Goal: Task Accomplishment & Management: Complete application form

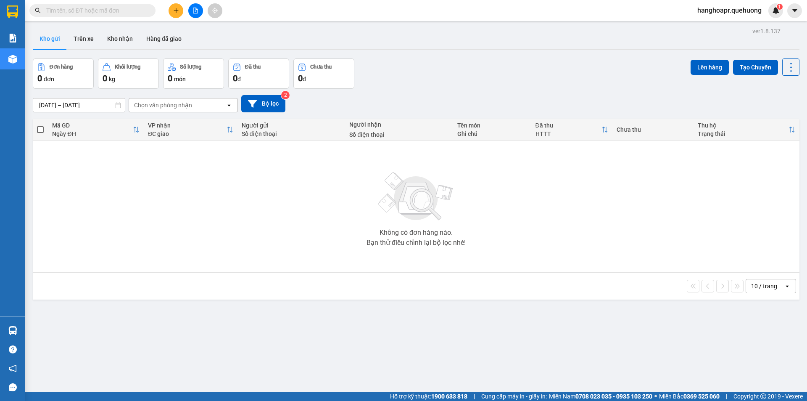
click at [412, 87] on div "Đơn hàng 0 đơn Khối lượng 0 kg Số lượng 0 món Đã thu 0 đ Chưa thu 0 đ Lên hàng …" at bounding box center [416, 73] width 767 height 30
click at [174, 15] on button at bounding box center [176, 10] width 15 height 15
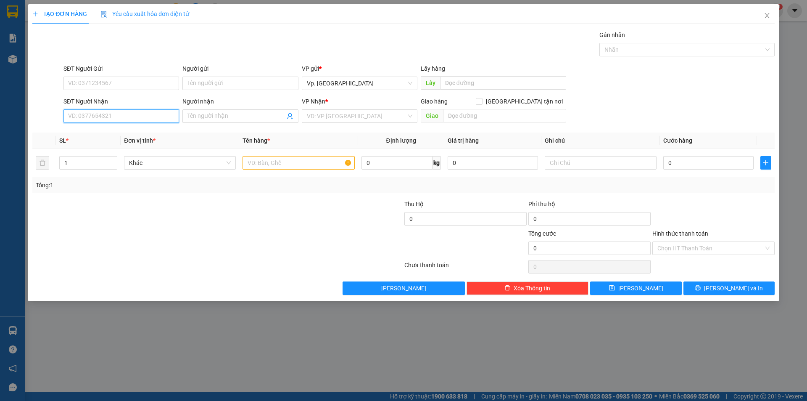
click at [108, 110] on input "SĐT Người Nhận" at bounding box center [121, 115] width 116 height 13
click at [766, 15] on icon "close" at bounding box center [767, 15] width 7 height 7
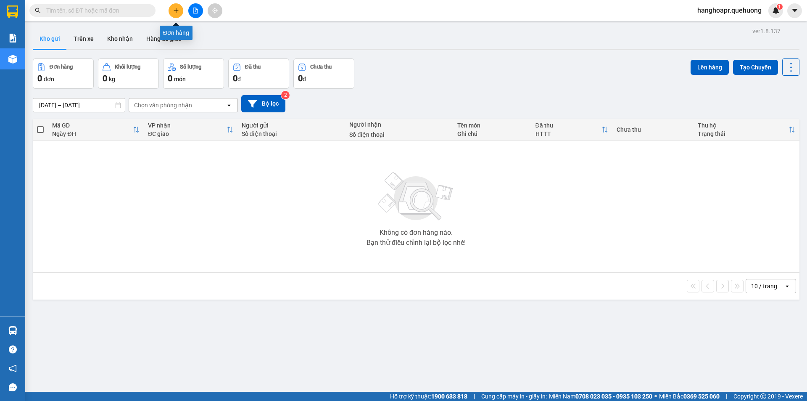
click at [169, 10] on button at bounding box center [176, 10] width 15 height 15
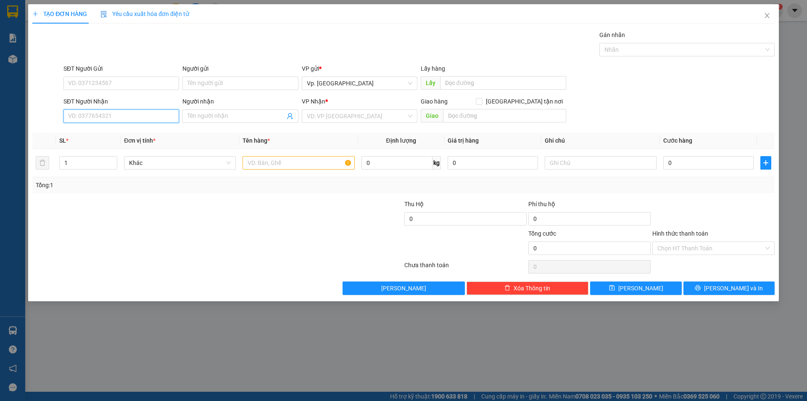
click at [127, 118] on input "SĐT Người Nhận" at bounding box center [121, 115] width 116 height 13
click at [133, 130] on div "0987735325 - HIỀN" at bounding box center [122, 132] width 106 height 9
type input "0987735325"
type input "HIỀN"
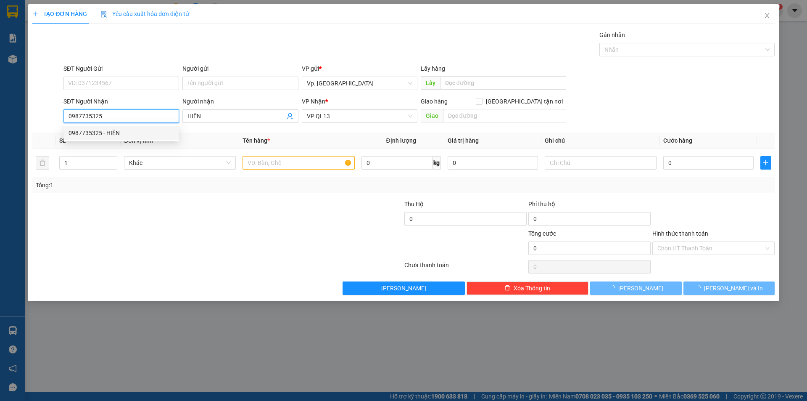
type input "80.000"
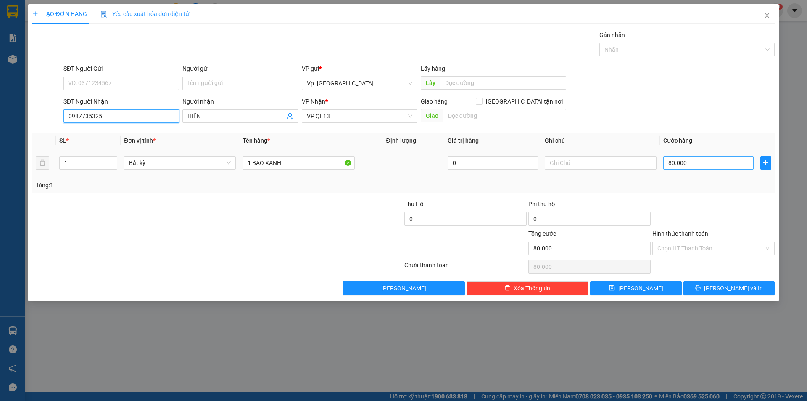
type input "0987735325"
click at [729, 165] on input "80.000" at bounding box center [709, 162] width 90 height 13
type input "7"
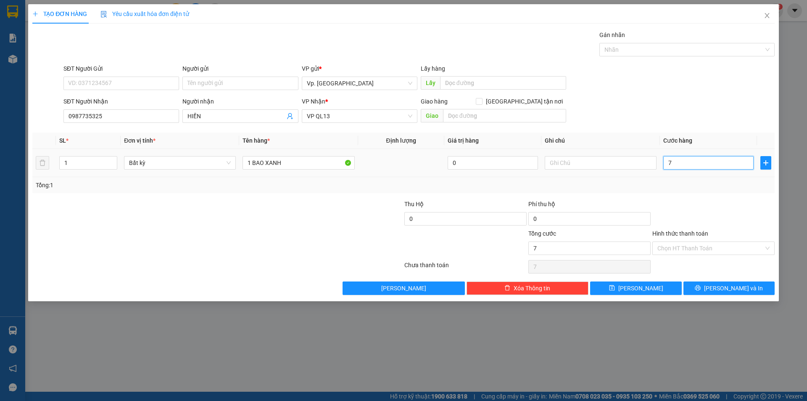
type input "70"
type input "70.000"
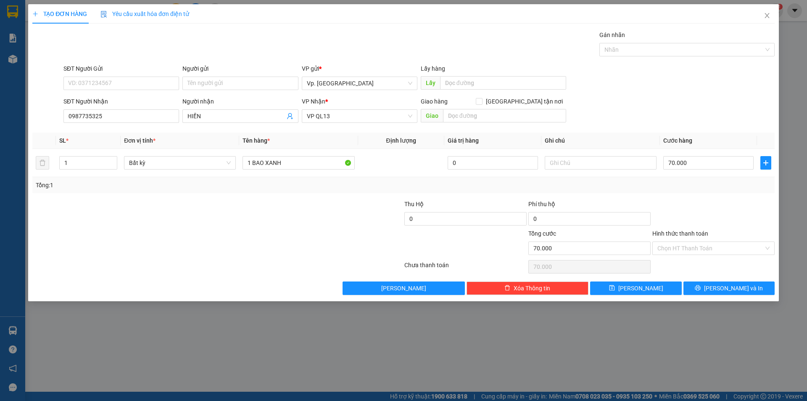
click at [729, 114] on div "SĐT Người Nhận 0987735325 Người nhận HIỀN VP Nhận * VP QL13 Giao hàng Giao tận …" at bounding box center [419, 111] width 715 height 29
click at [701, 164] on input "70.000" at bounding box center [709, 162] width 90 height 13
type input "8"
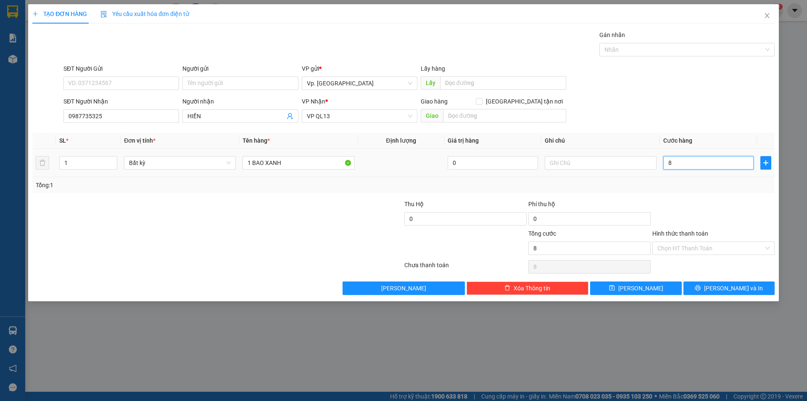
type input "80"
type input "80.000"
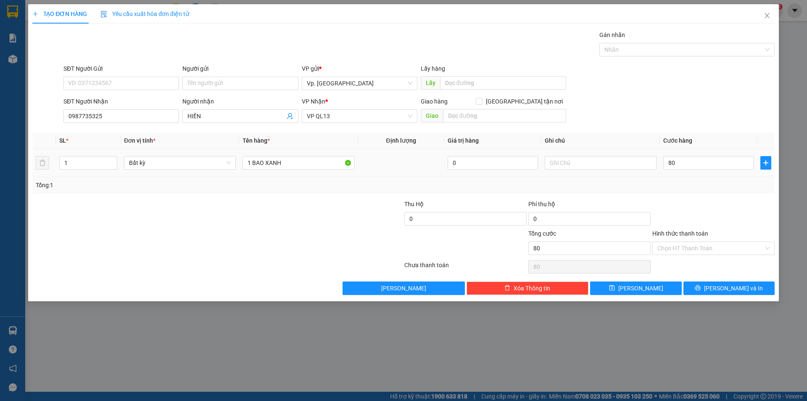
type input "80.000"
click at [696, 113] on div "SĐT Người Nhận 0987735325 Người nhận HIỀN VP Nhận * VP QL13 Giao hàng Giao tận …" at bounding box center [419, 111] width 715 height 29
click at [717, 243] on input "Hình thức thanh toán" at bounding box center [711, 248] width 106 height 13
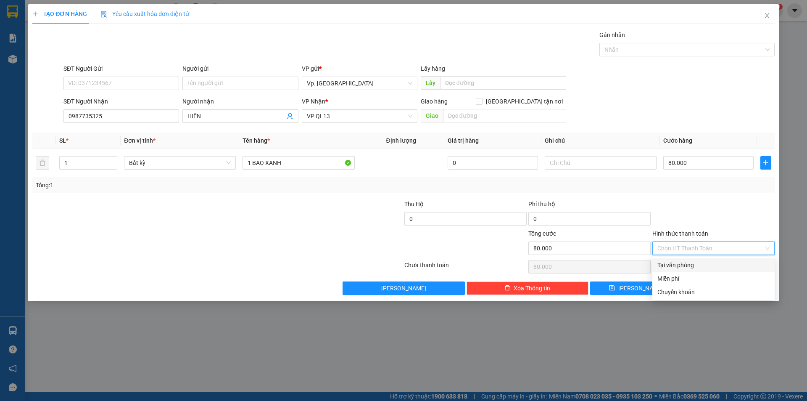
click at [697, 267] on div "Tại văn phòng" at bounding box center [714, 264] width 112 height 9
type input "0"
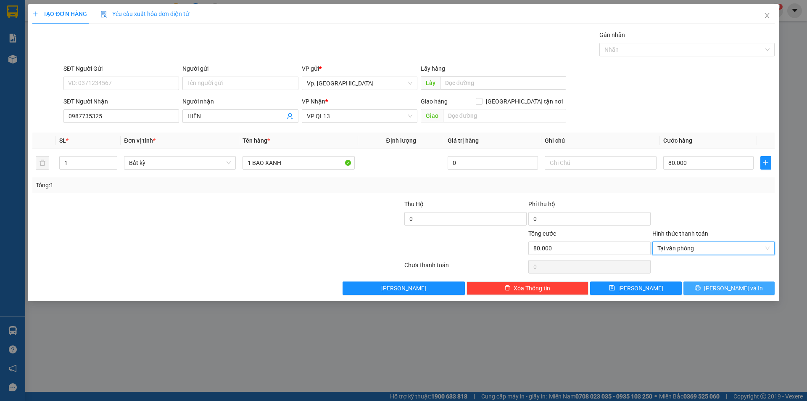
click at [701, 285] on icon "printer" at bounding box center [698, 288] width 6 height 6
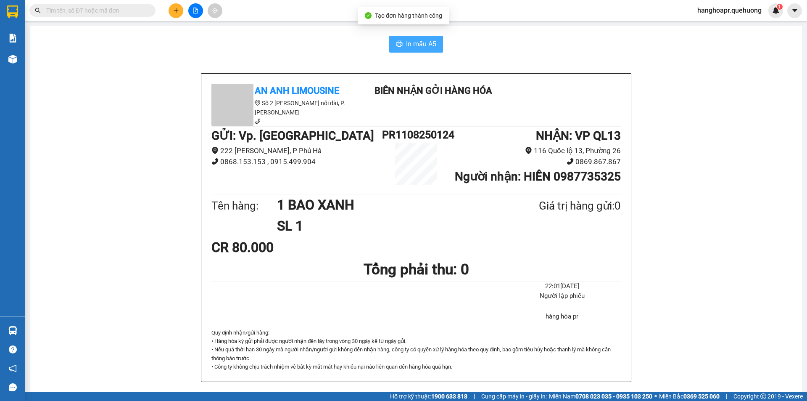
click at [407, 42] on span "In mẫu A5" at bounding box center [421, 44] width 30 height 11
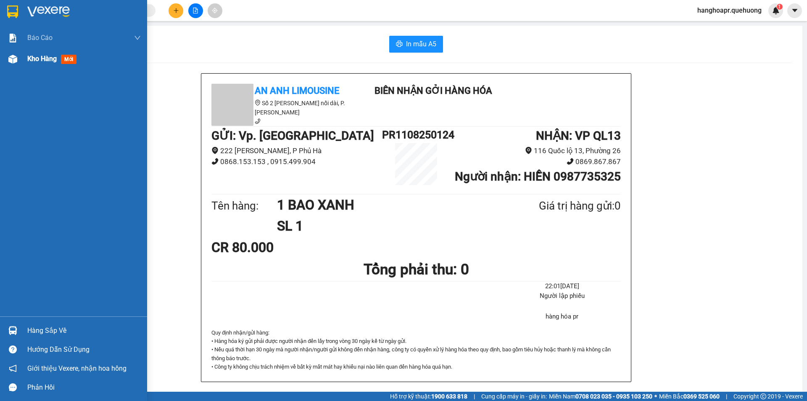
click at [16, 66] on div at bounding box center [12, 59] width 15 height 15
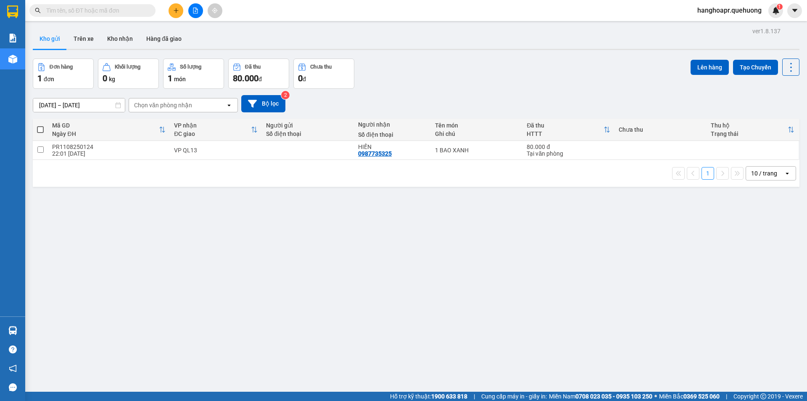
click at [42, 128] on span at bounding box center [40, 129] width 7 height 7
click at [40, 125] on input "checkbox" at bounding box center [40, 125] width 0 height 0
checkbox input "true"
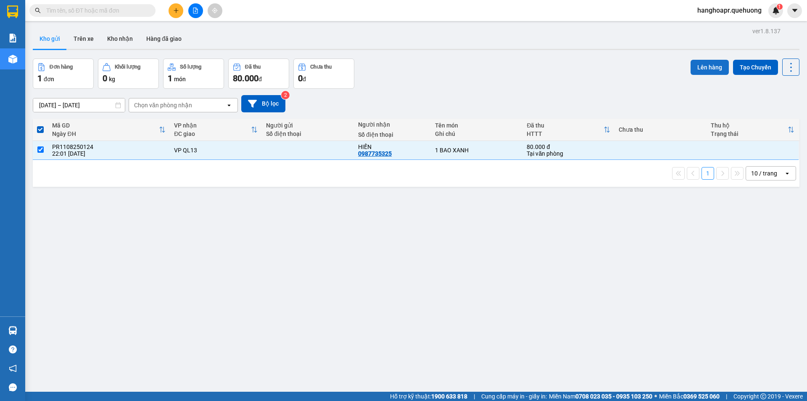
click at [709, 66] on button "Lên hàng" at bounding box center [710, 67] width 38 height 15
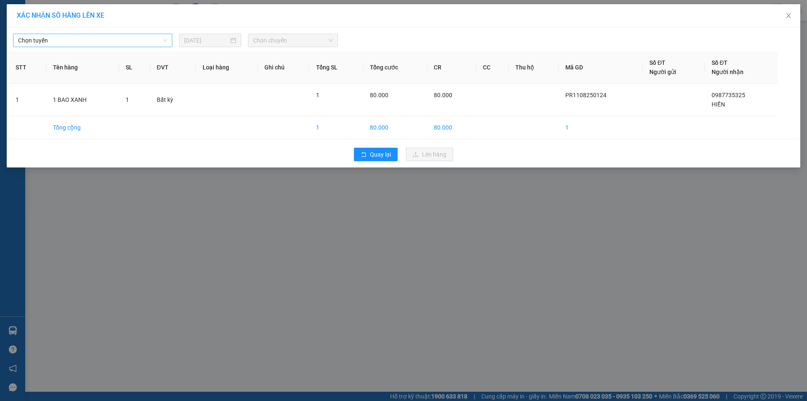
click at [164, 42] on span "Chọn tuyến" at bounding box center [92, 40] width 149 height 13
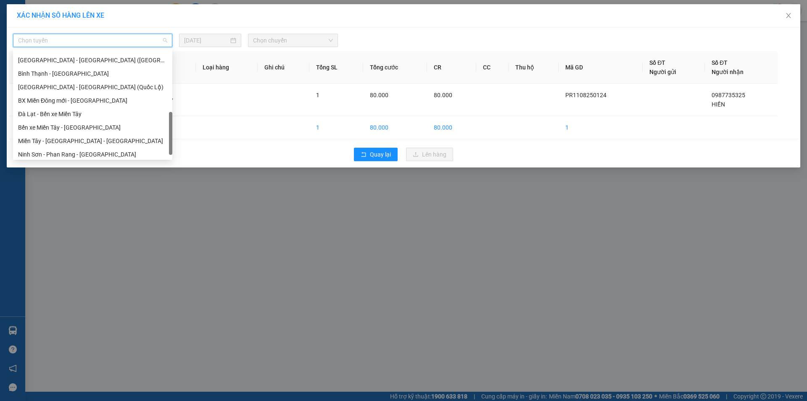
scroll to position [229, 0]
drag, startPoint x: 169, startPoint y: 78, endPoint x: 142, endPoint y: 160, distance: 86.0
click at [180, 151] on body "Kết quả tìm kiếm ( 0 ) Bộ lọc No Data hanghoapr.quehuong 1 Báo cáo Báo cáo dòng…" at bounding box center [403, 200] width 807 height 401
click at [133, 158] on div "Ninh Sơn - Phan Rang - Miền Tây" at bounding box center [92, 151] width 159 height 13
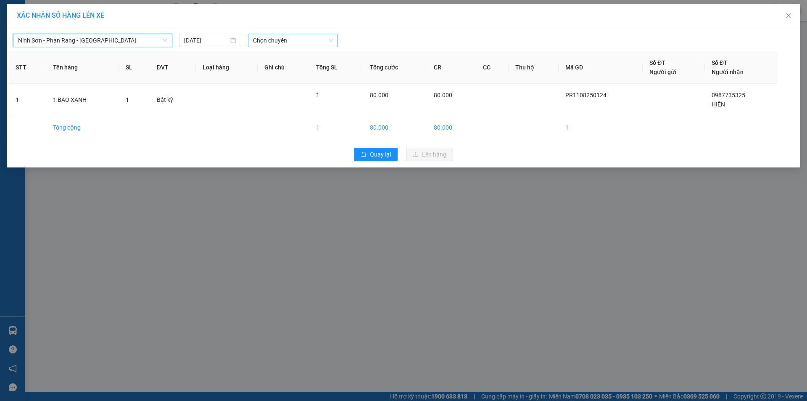
click at [333, 37] on div "Chọn chuyến" at bounding box center [293, 40] width 90 height 13
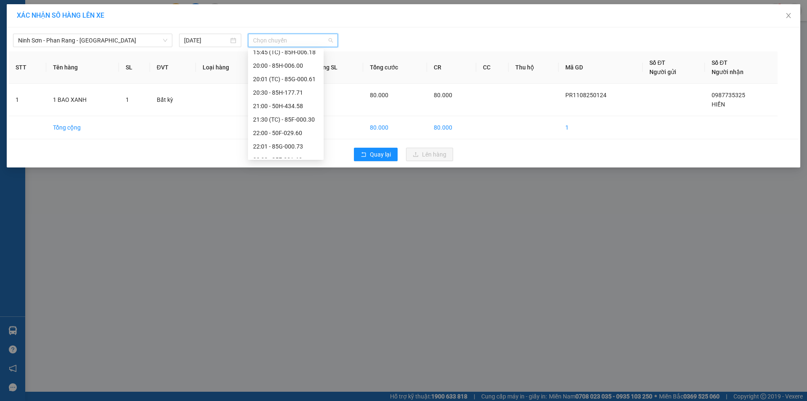
scroll to position [94, 0]
click at [299, 85] on div "20:30 - 85H-177.71" at bounding box center [286, 83] width 66 height 9
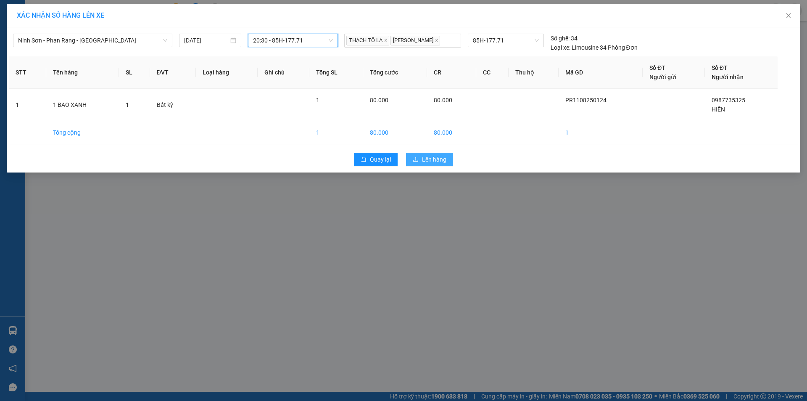
click at [430, 156] on span "Lên hàng" at bounding box center [434, 159] width 24 height 9
